Goal: Task Accomplishment & Management: Manage account settings

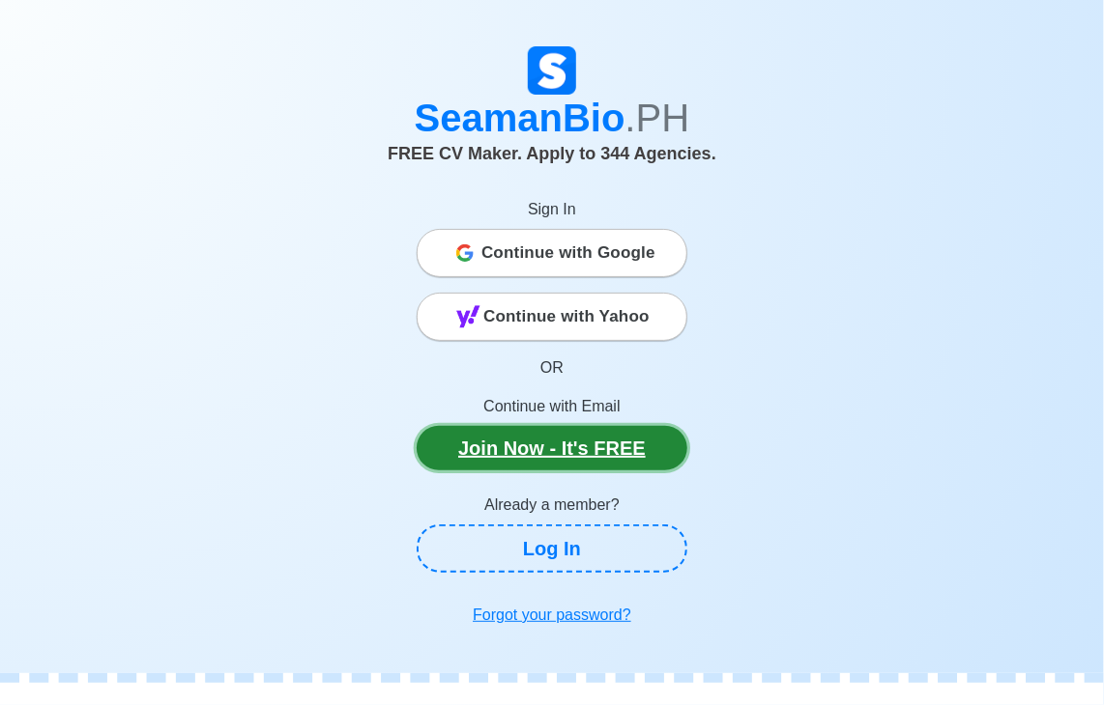
click at [541, 451] on link "Join Now - It's FREE" at bounding box center [552, 448] width 271 height 44
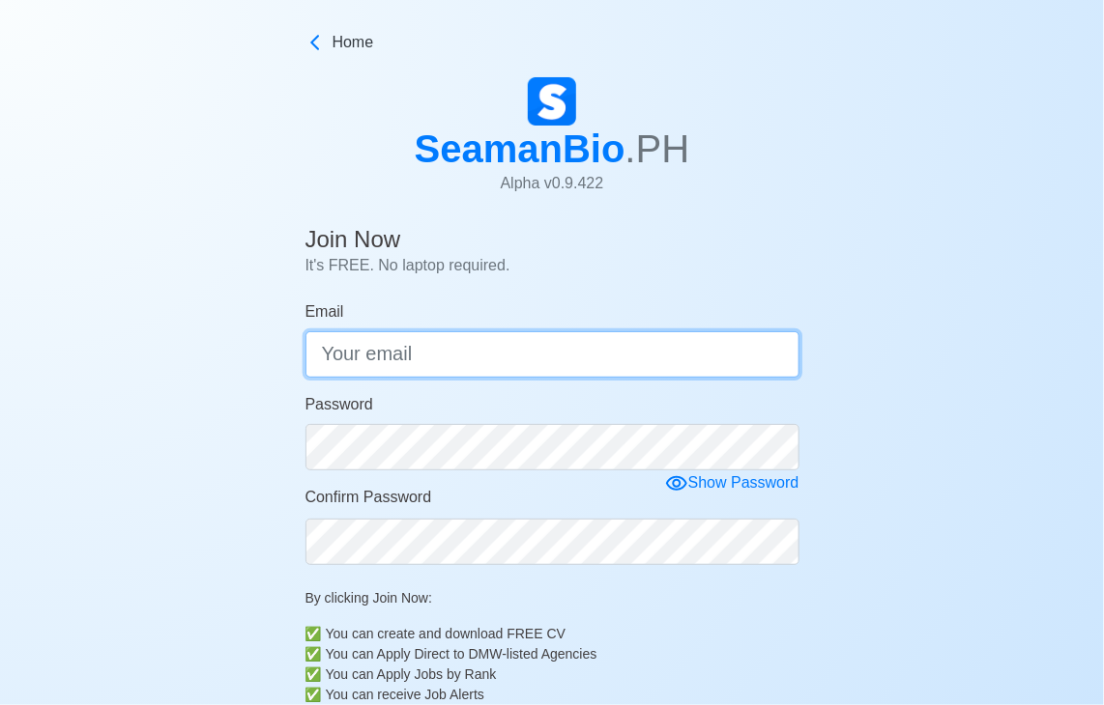
type input "[EMAIL_ADDRESS][DOMAIN_NAME]"
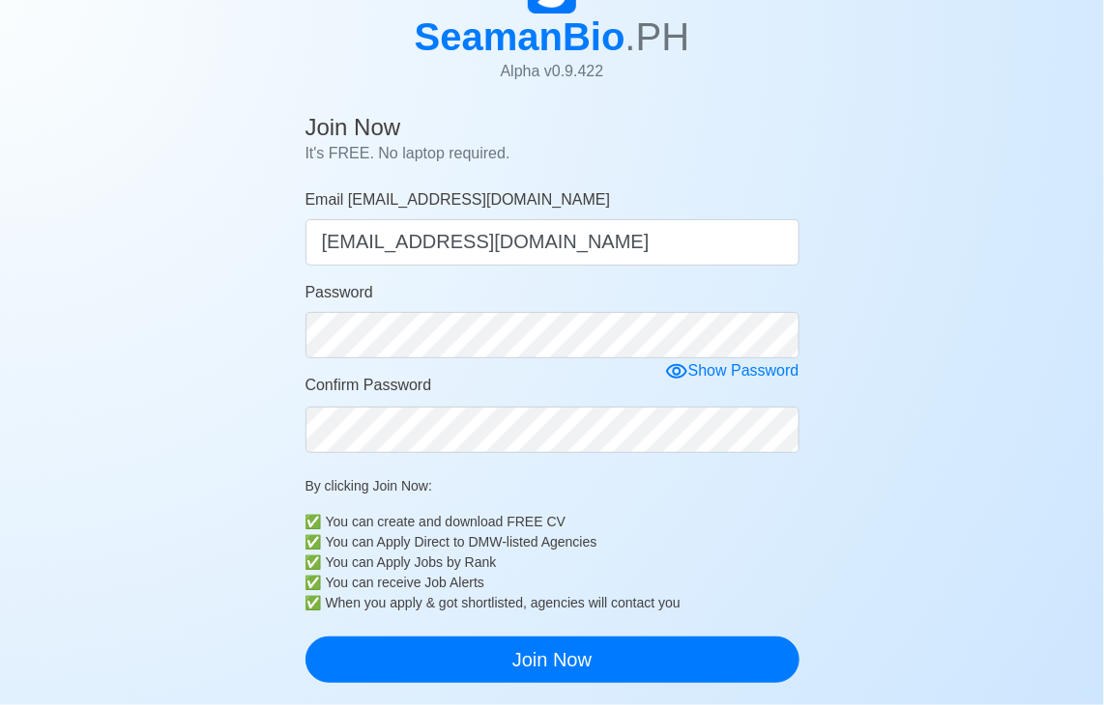
scroll to position [155, 0]
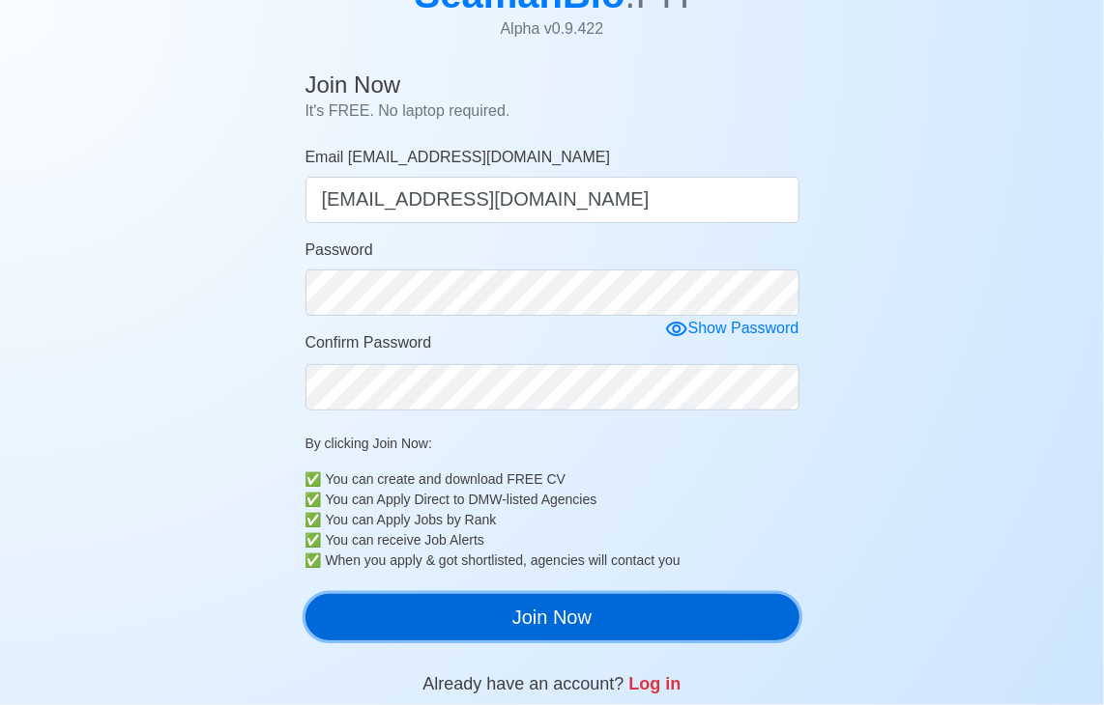
click at [539, 611] on button "Join Now" at bounding box center [552, 617] width 494 height 46
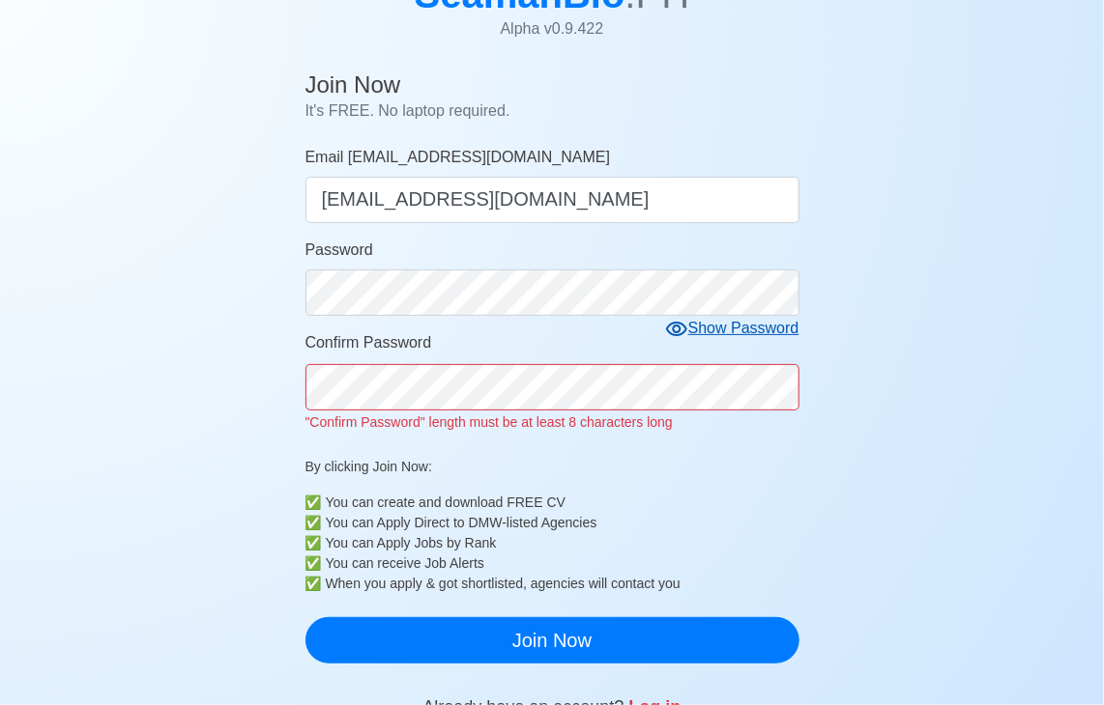
click at [683, 333] on icon at bounding box center [676, 329] width 23 height 23
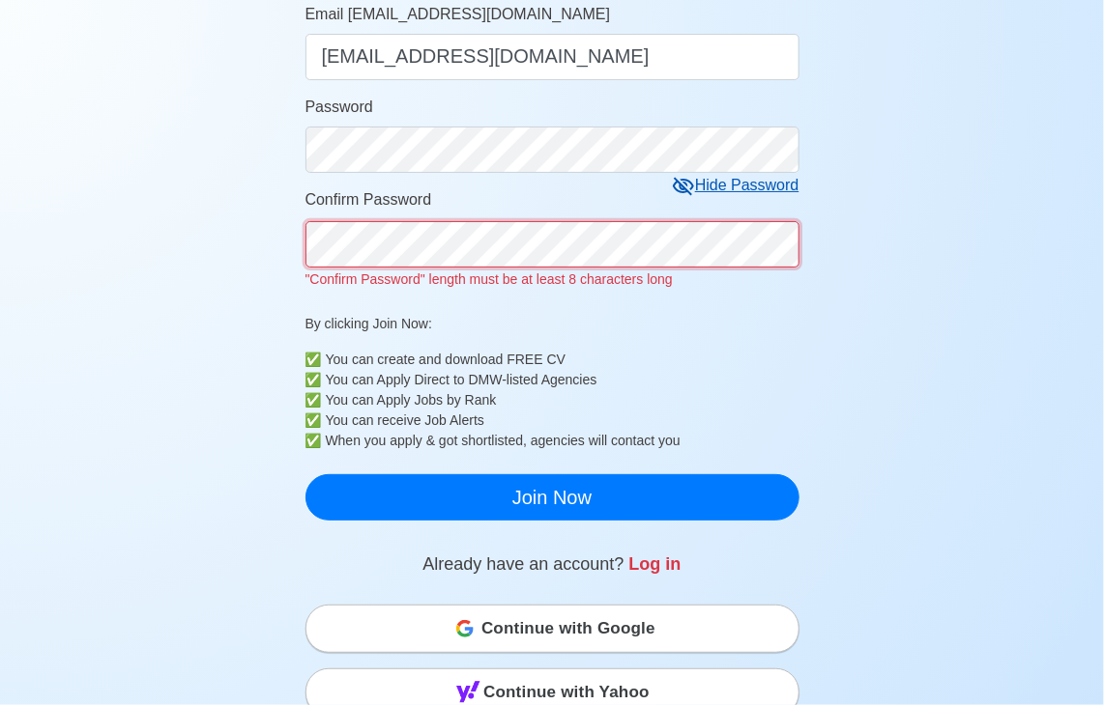
scroll to position [309, 0]
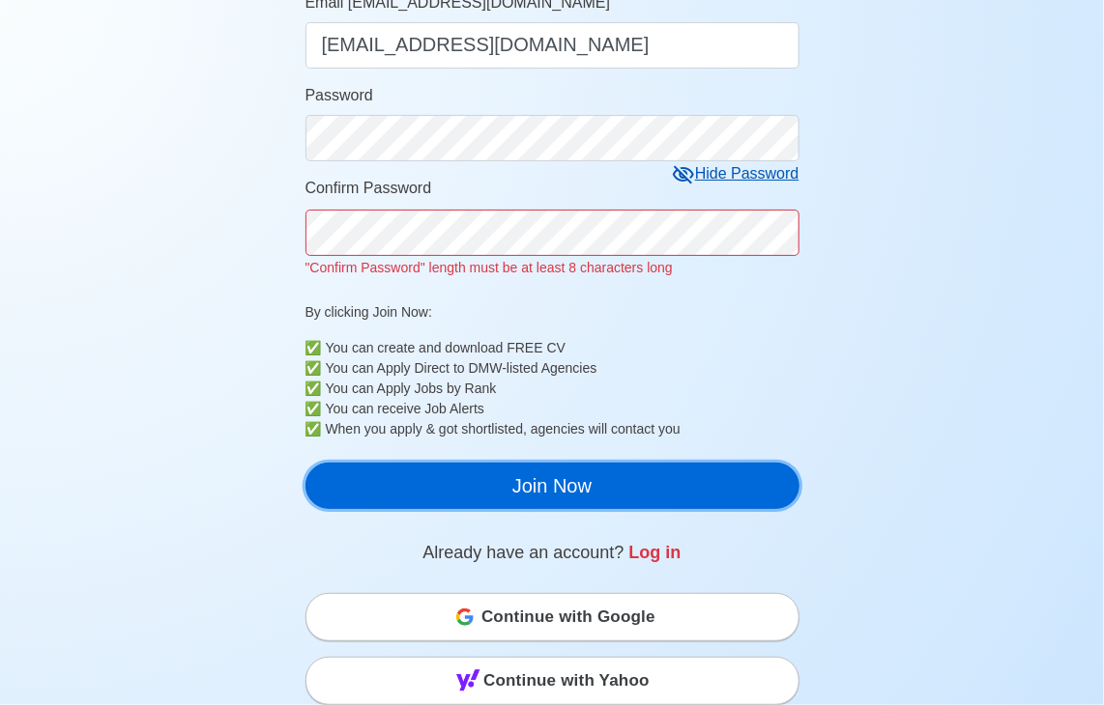
click at [708, 500] on div "Join Now It's FREE. No laptop required. Email [EMAIL_ADDRESS][DOMAIN_NAME] [EMA…" at bounding box center [552, 217] width 494 height 616
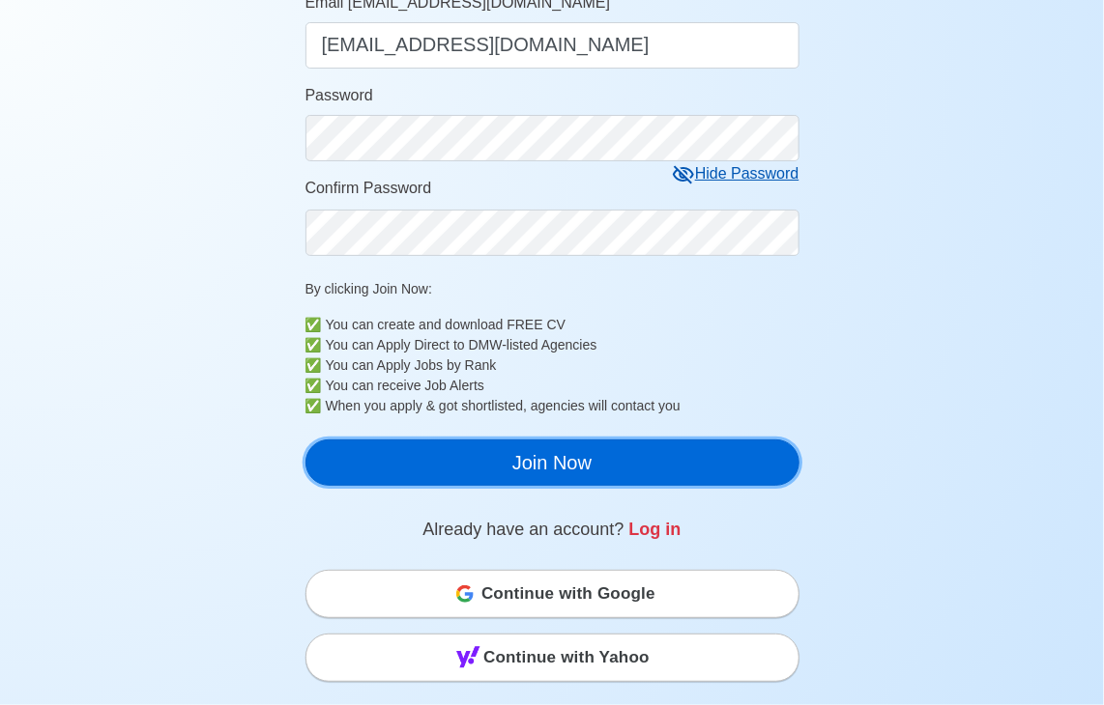
click at [649, 449] on button "Join Now" at bounding box center [552, 463] width 494 height 46
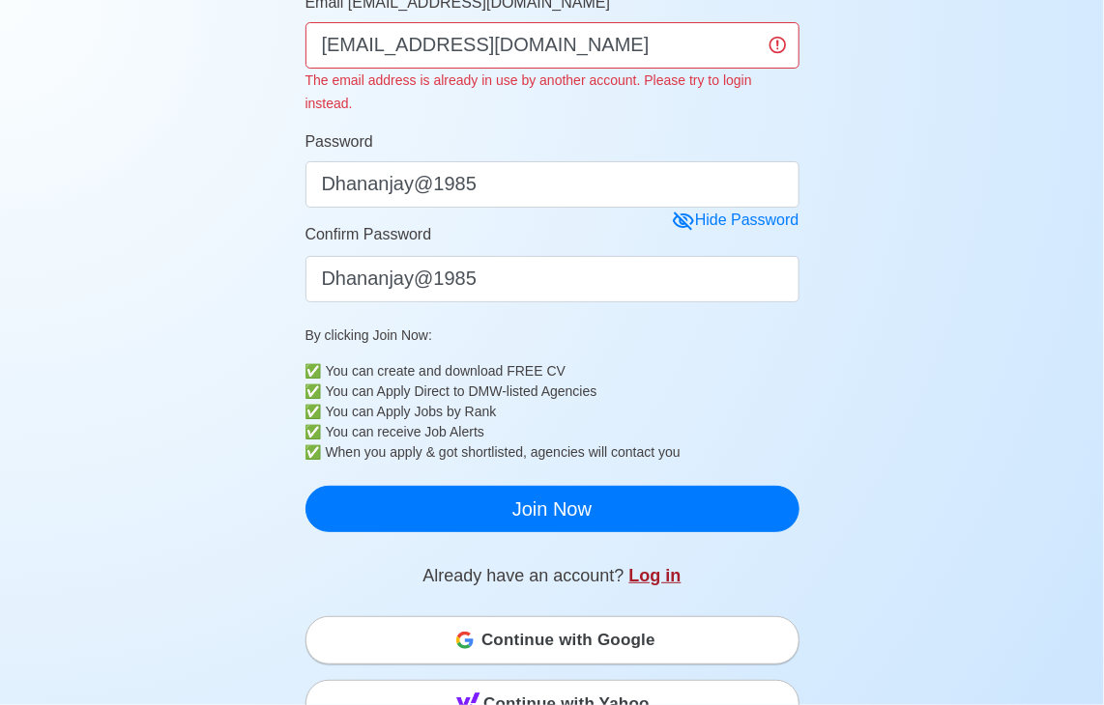
click at [650, 566] on link "Log in" at bounding box center [655, 575] width 52 height 19
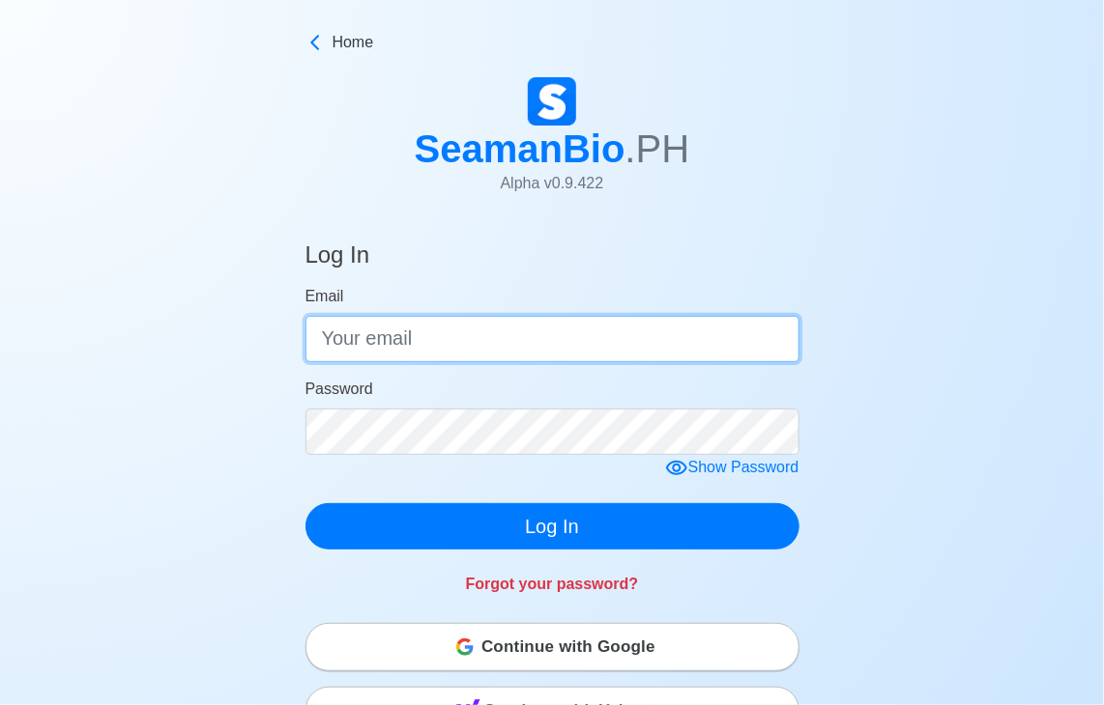
type input "[EMAIL_ADDRESS][DOMAIN_NAME]"
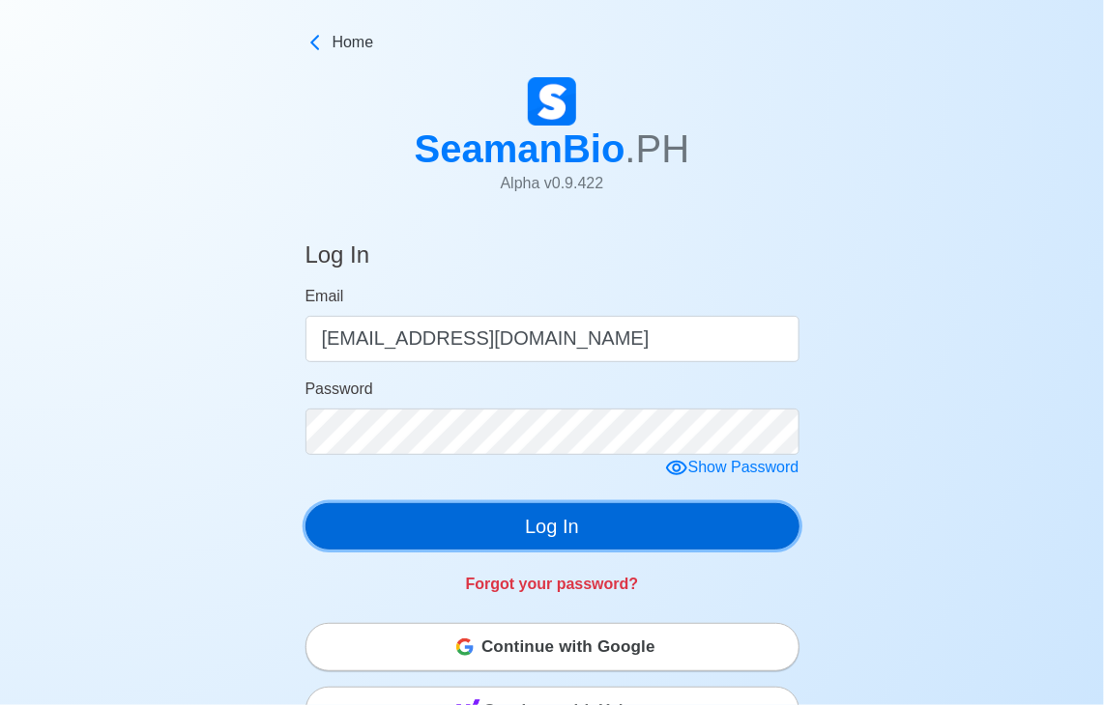
click at [566, 531] on button "Log In" at bounding box center [552, 526] width 494 height 46
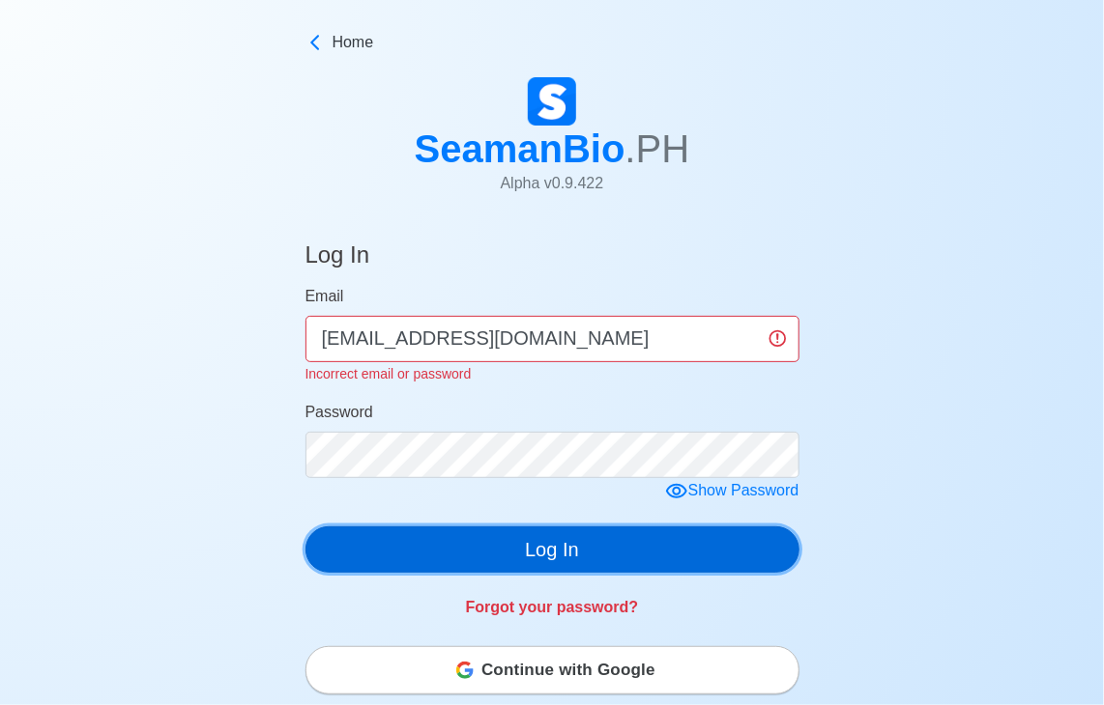
click at [580, 556] on button "Log In" at bounding box center [552, 550] width 494 height 46
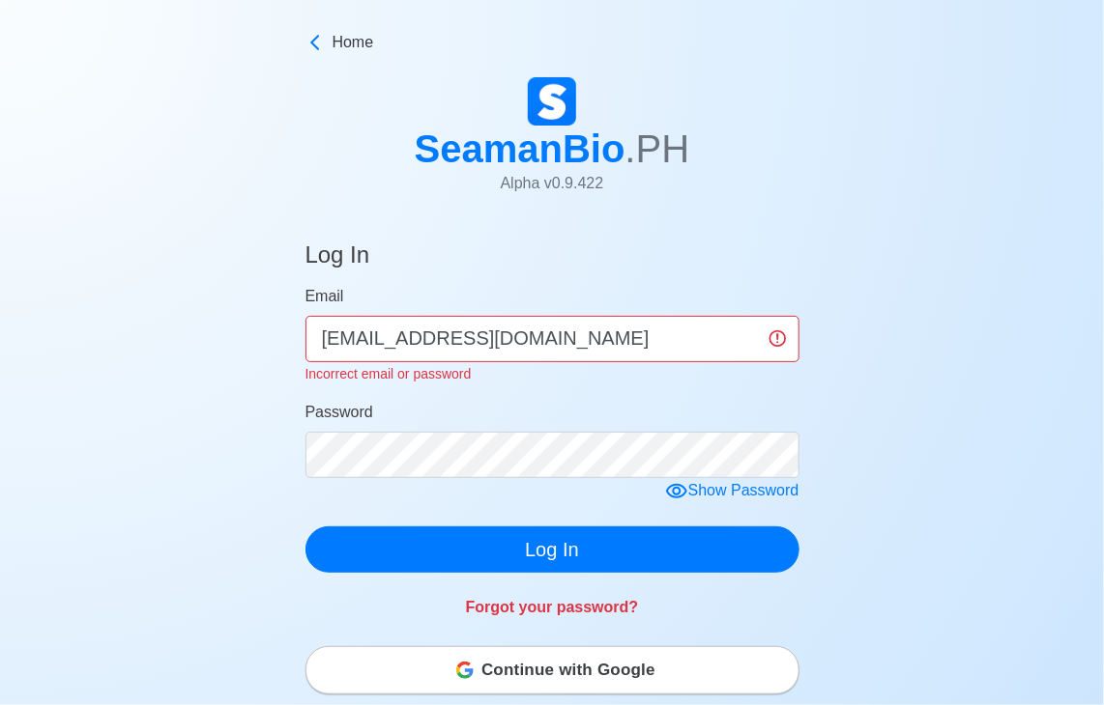
click at [635, 682] on span "Continue with Google" at bounding box center [568, 670] width 174 height 39
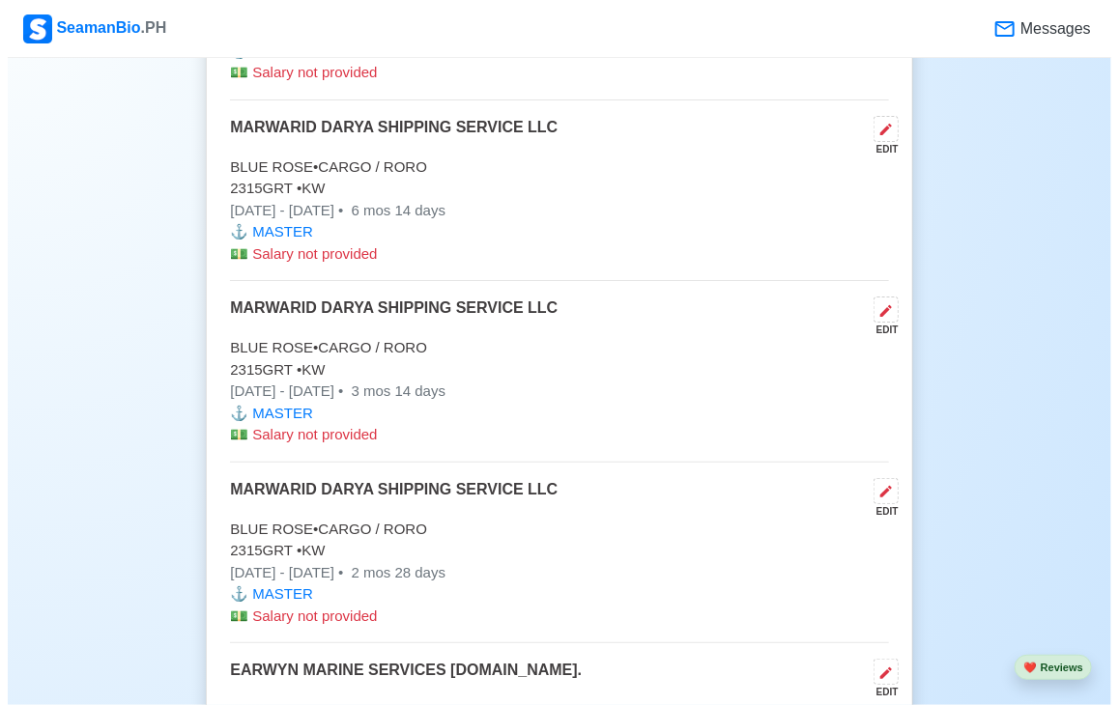
scroll to position [5649, 0]
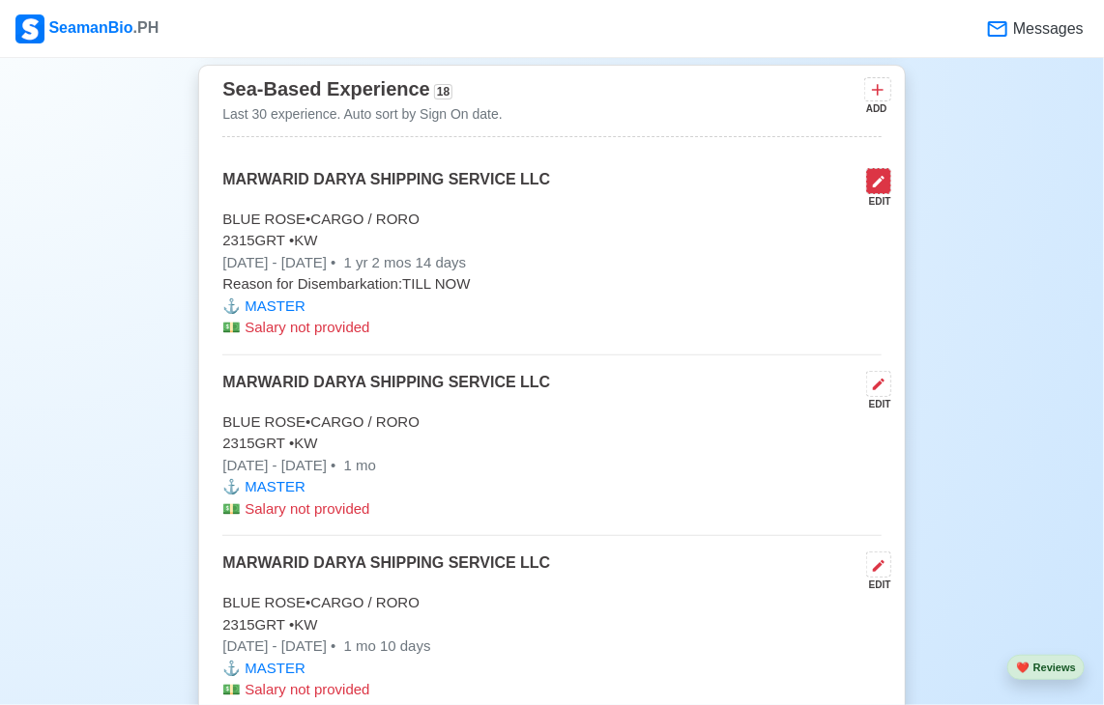
click at [883, 179] on button at bounding box center [878, 181] width 25 height 26
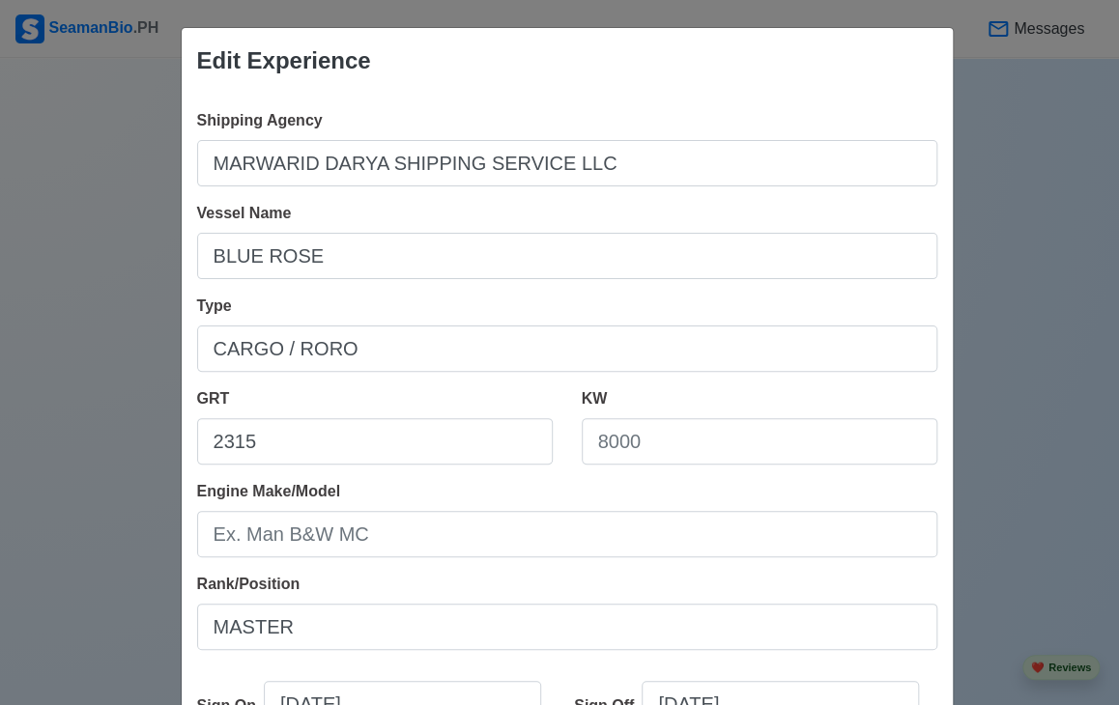
scroll to position [0, 0]
click at [1043, 228] on div "Edit Experience Shipping Agency MARWARID DARYA SHIPPING SERVICE LLC Vessel Name…" at bounding box center [559, 352] width 1119 height 705
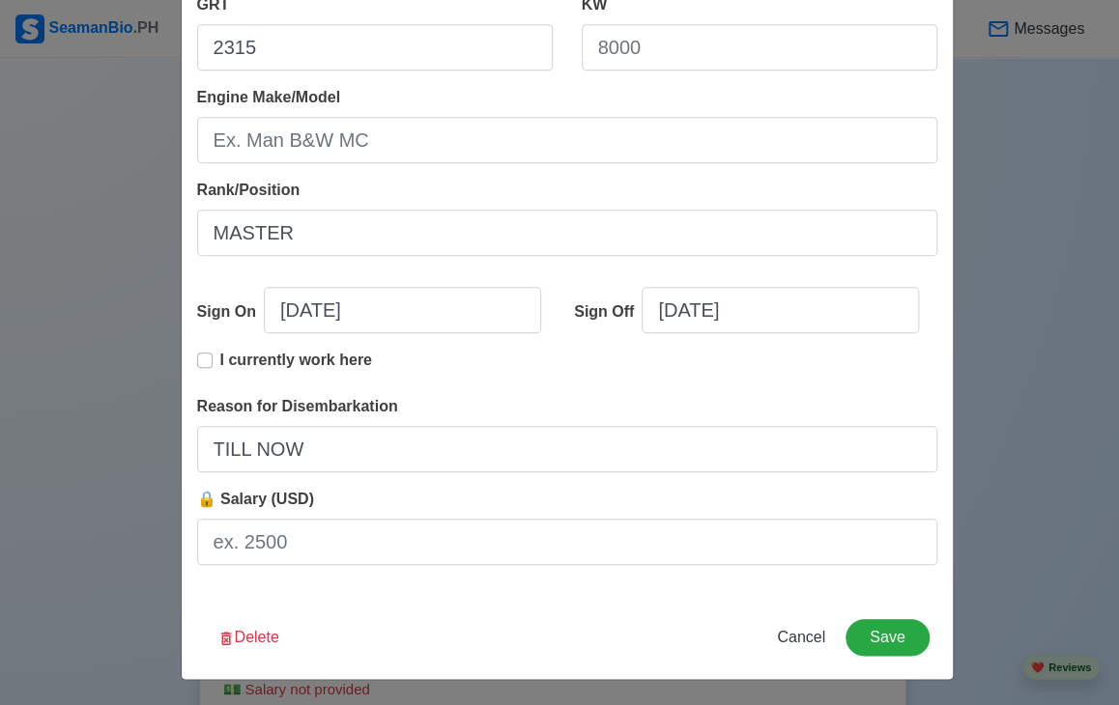
scroll to position [395, 0]
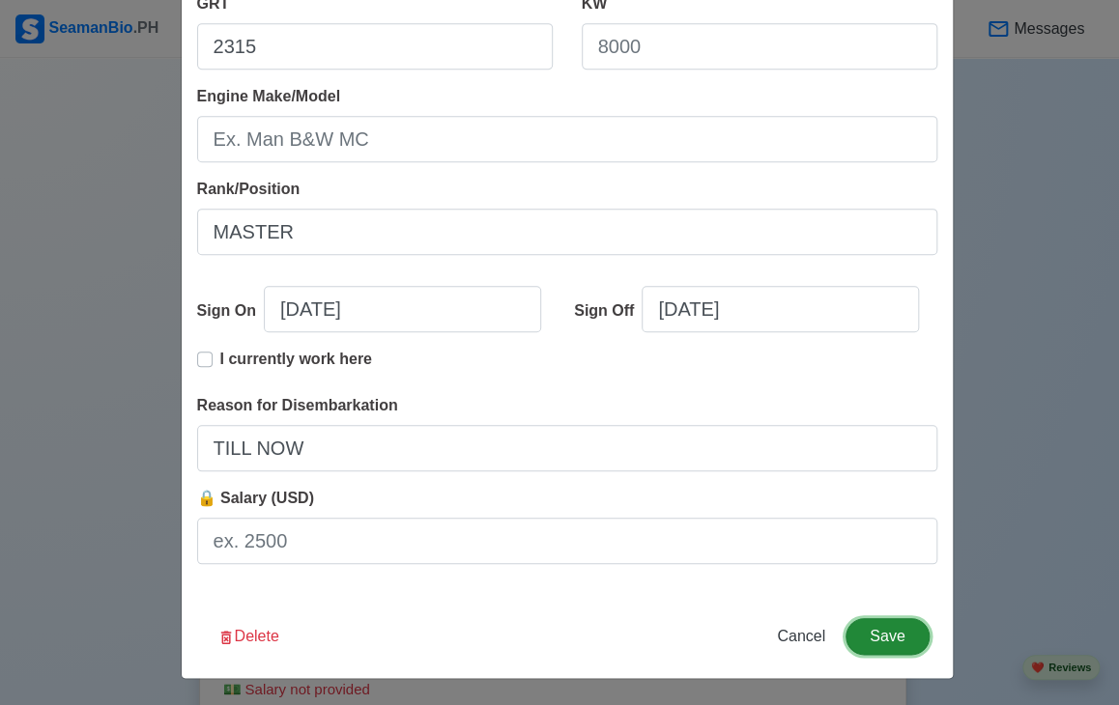
click at [906, 633] on button "Save" at bounding box center [887, 637] width 83 height 37
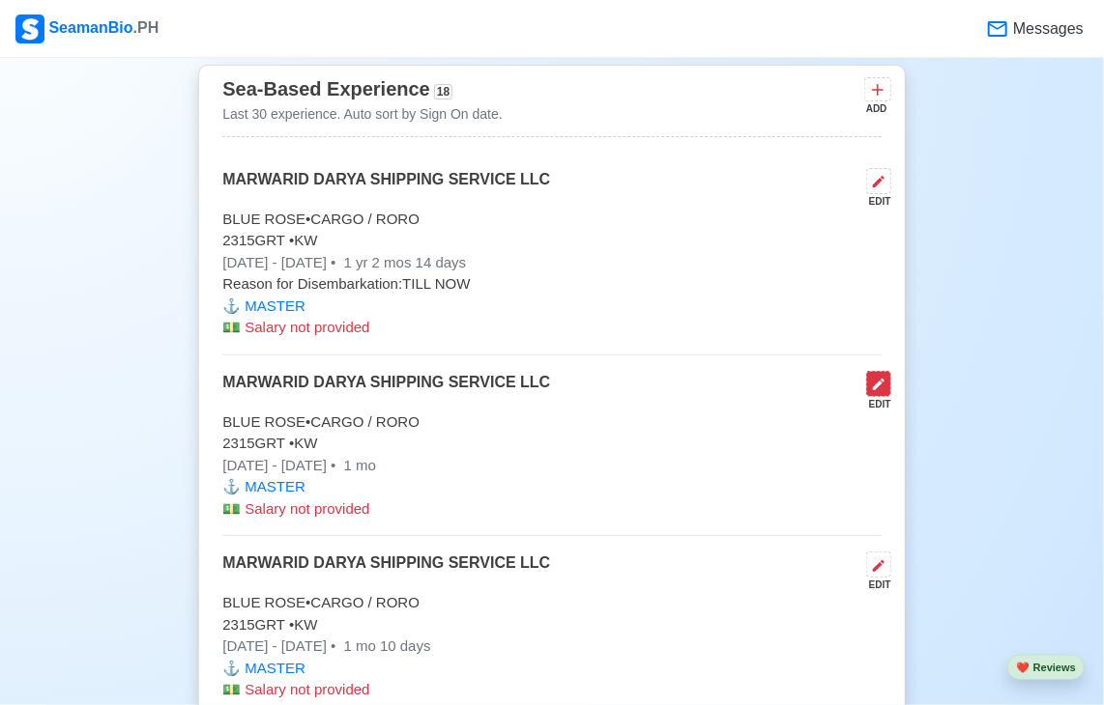
click at [881, 378] on icon at bounding box center [878, 384] width 15 height 15
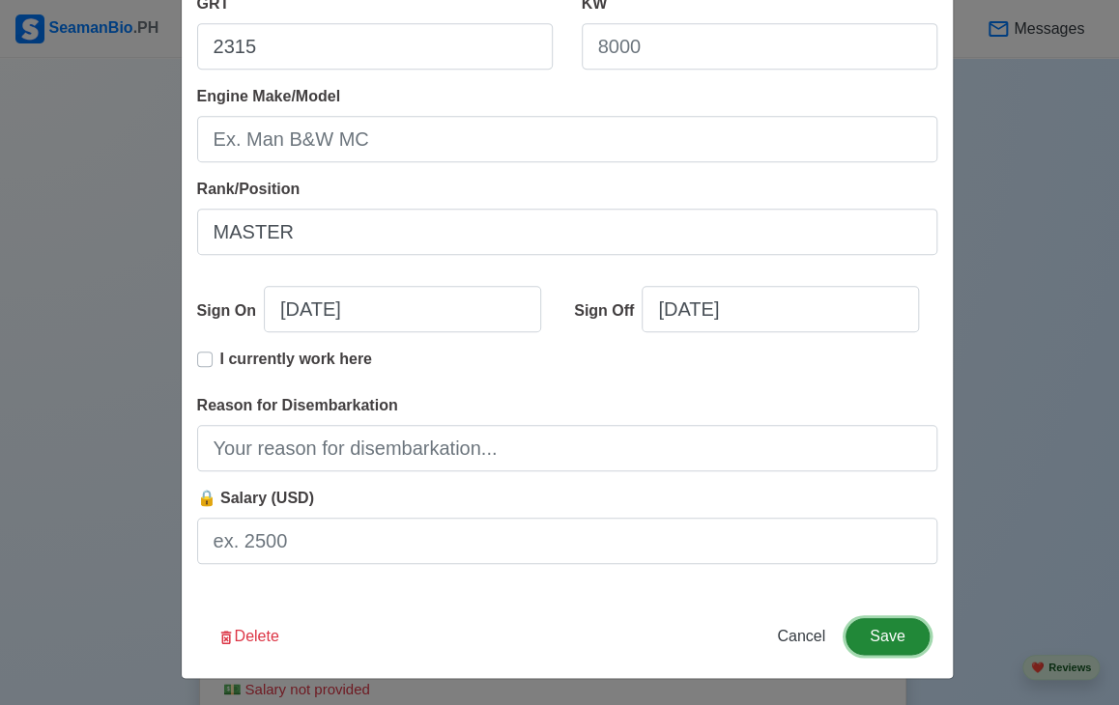
click at [898, 642] on button "Save" at bounding box center [887, 637] width 83 height 37
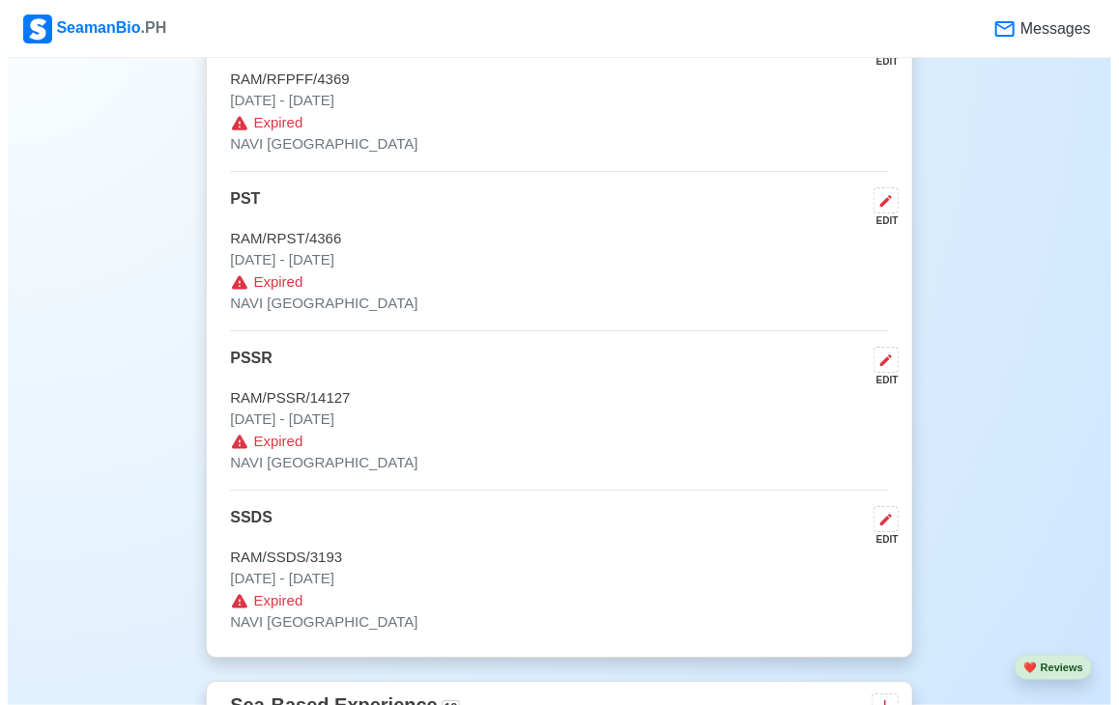
scroll to position [5649, 0]
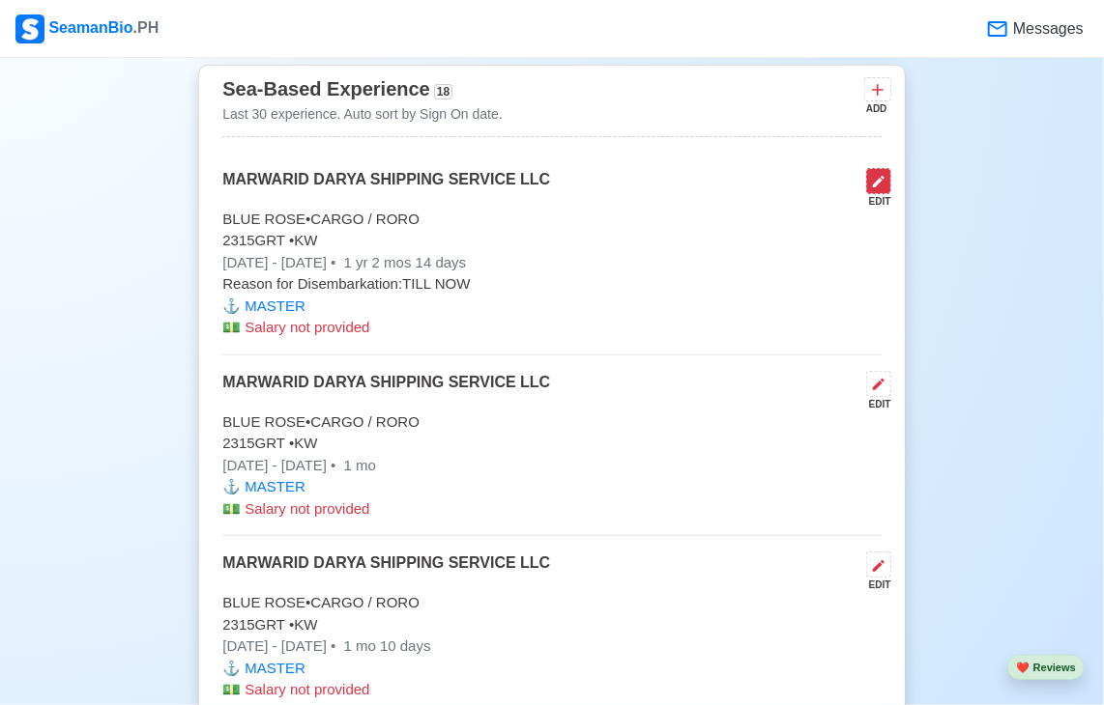
click at [875, 179] on icon at bounding box center [878, 181] width 15 height 15
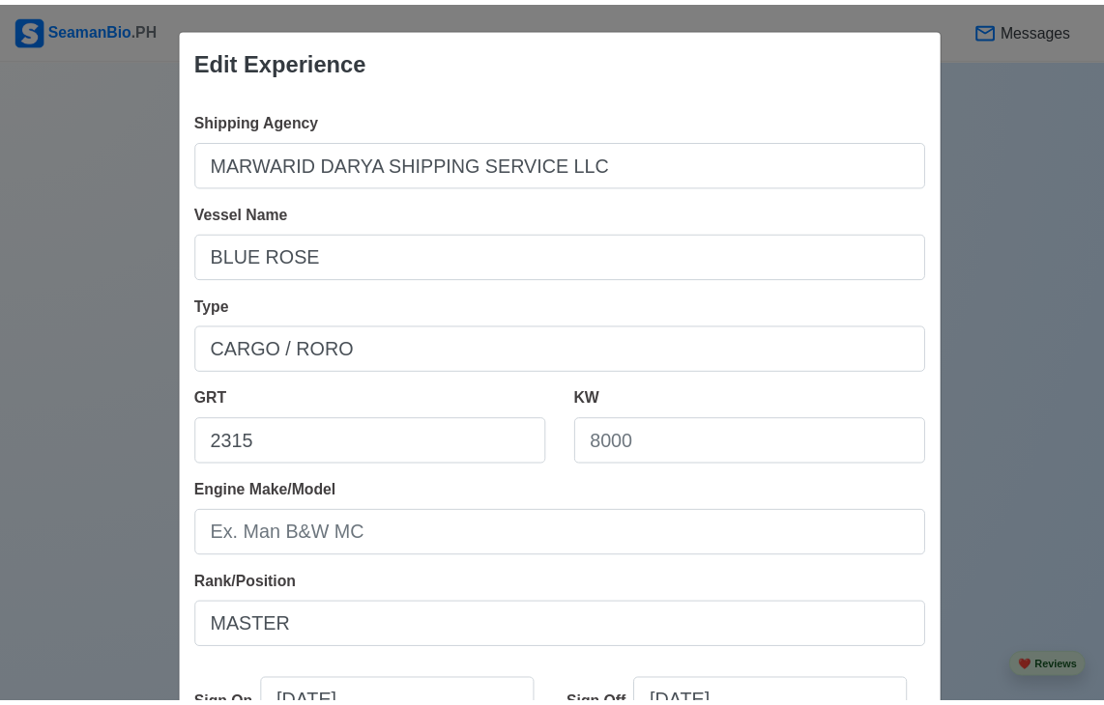
scroll to position [395, 0]
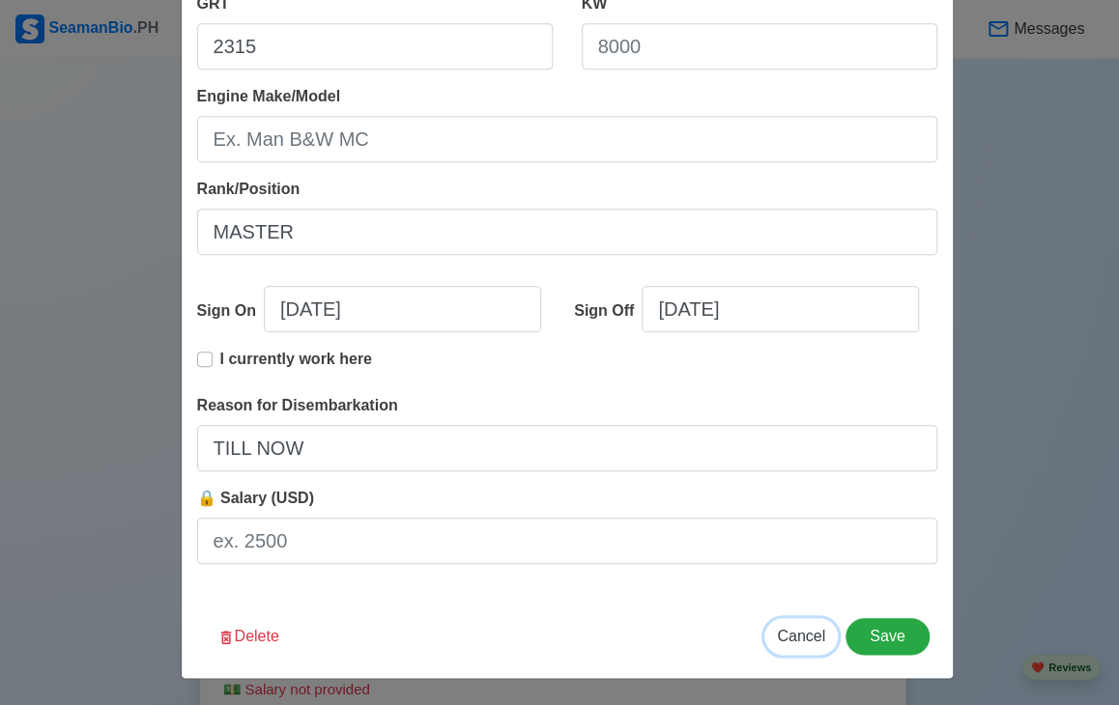
click at [791, 635] on span "Cancel" at bounding box center [801, 636] width 48 height 16
type input "10/01/2025"
